Goal: Transaction & Acquisition: Purchase product/service

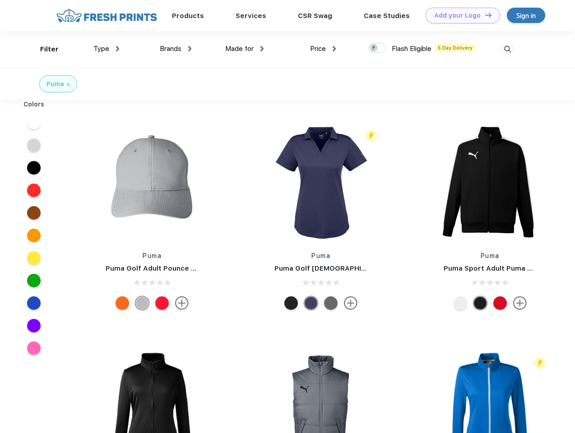
click at [459, 15] on link "Add your Logo Design Tool" at bounding box center [463, 16] width 74 height 16
click at [0, 0] on div "Design Tool" at bounding box center [0, 0] width 0 height 0
click at [484, 15] on link "Add your Logo Design Tool" at bounding box center [463, 16] width 74 height 16
click at [43, 49] on div "Filter" at bounding box center [49, 49] width 19 height 10
click at [107, 49] on span "Type" at bounding box center [101, 49] width 16 height 8
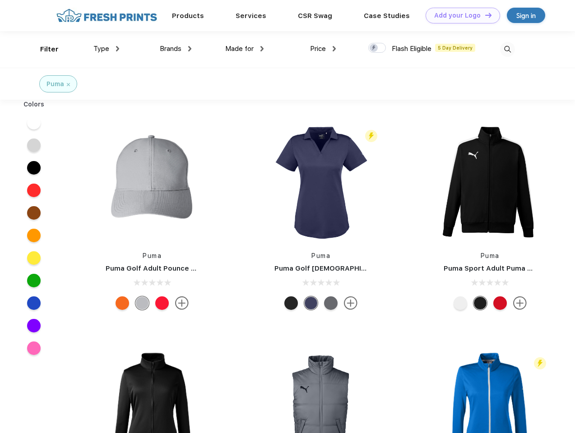
click at [176, 49] on span "Brands" at bounding box center [171, 49] width 22 height 8
click at [245, 49] on span "Made for" at bounding box center [239, 49] width 28 height 8
click at [323, 49] on span "Price" at bounding box center [318, 49] width 16 height 8
click at [377, 48] on div at bounding box center [377, 48] width 18 height 10
click at [374, 48] on input "checkbox" at bounding box center [371, 45] width 6 height 6
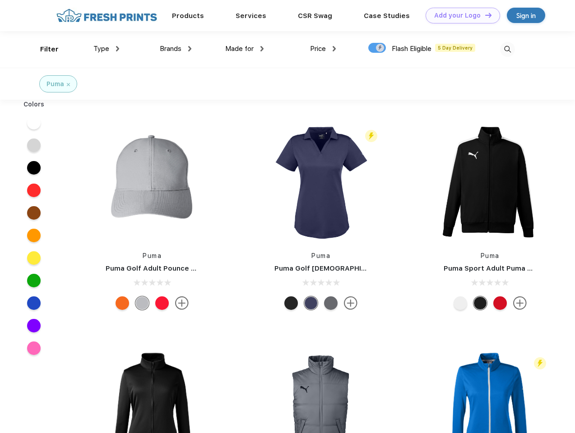
click at [507, 49] on img at bounding box center [507, 49] width 15 height 15
